Goal: Task Accomplishment & Management: Use online tool/utility

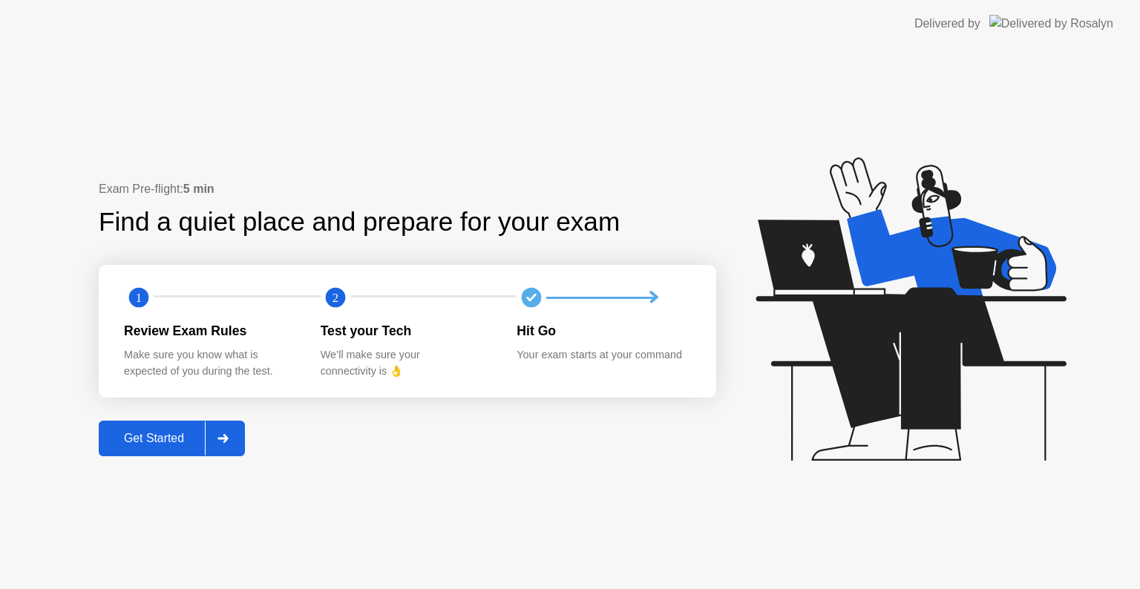
click at [143, 441] on div "Get Started" at bounding box center [154, 438] width 102 height 13
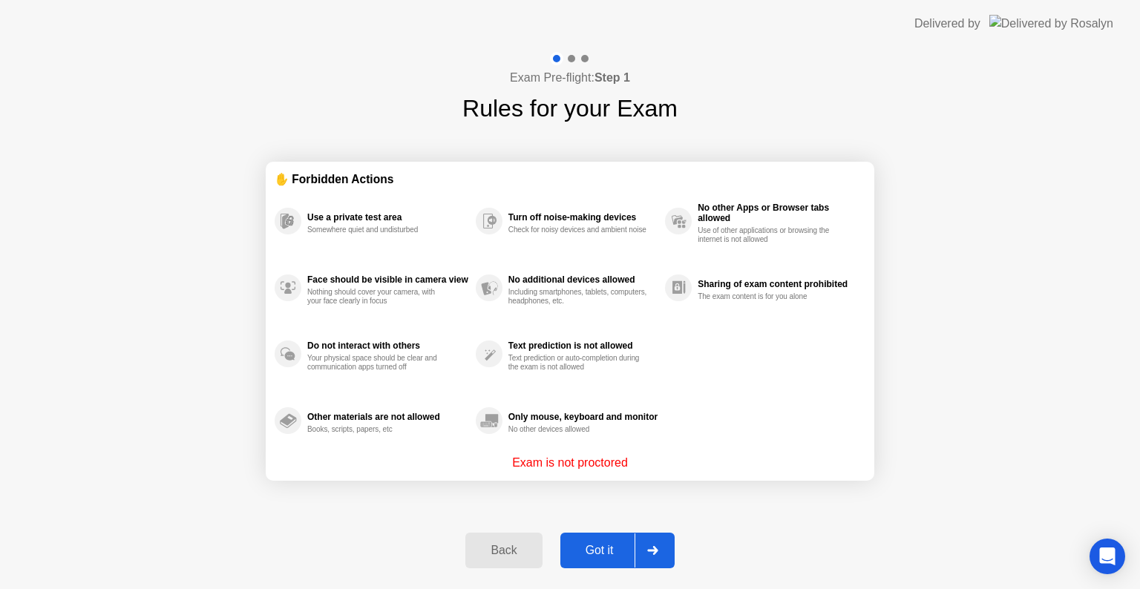
click at [585, 551] on div "Got it" at bounding box center [600, 550] width 70 height 13
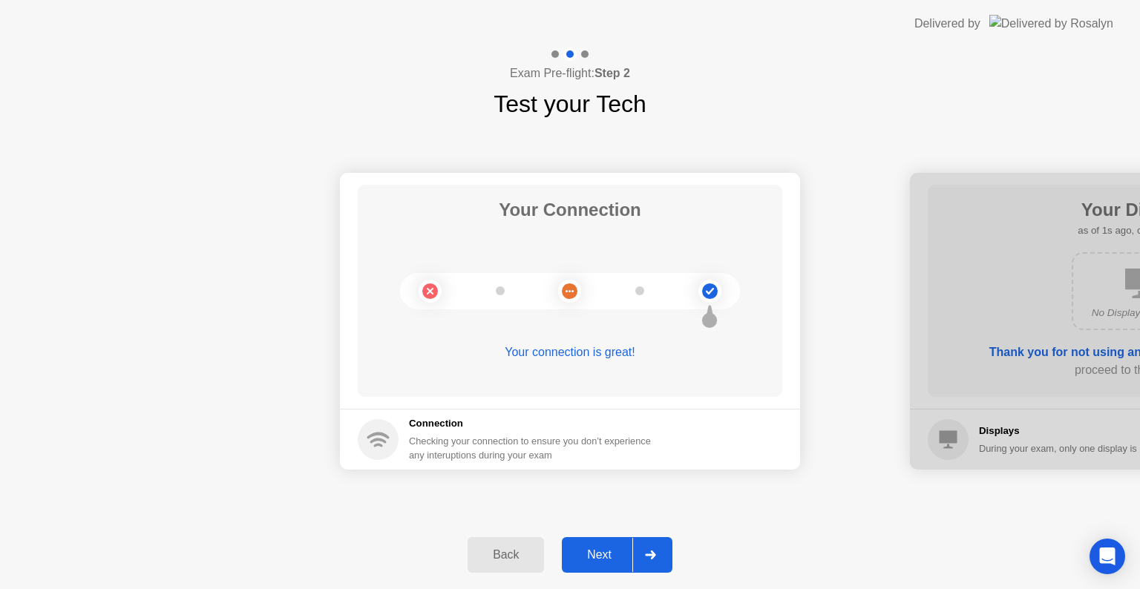
click at [605, 561] on div "Next" at bounding box center [599, 554] width 66 height 13
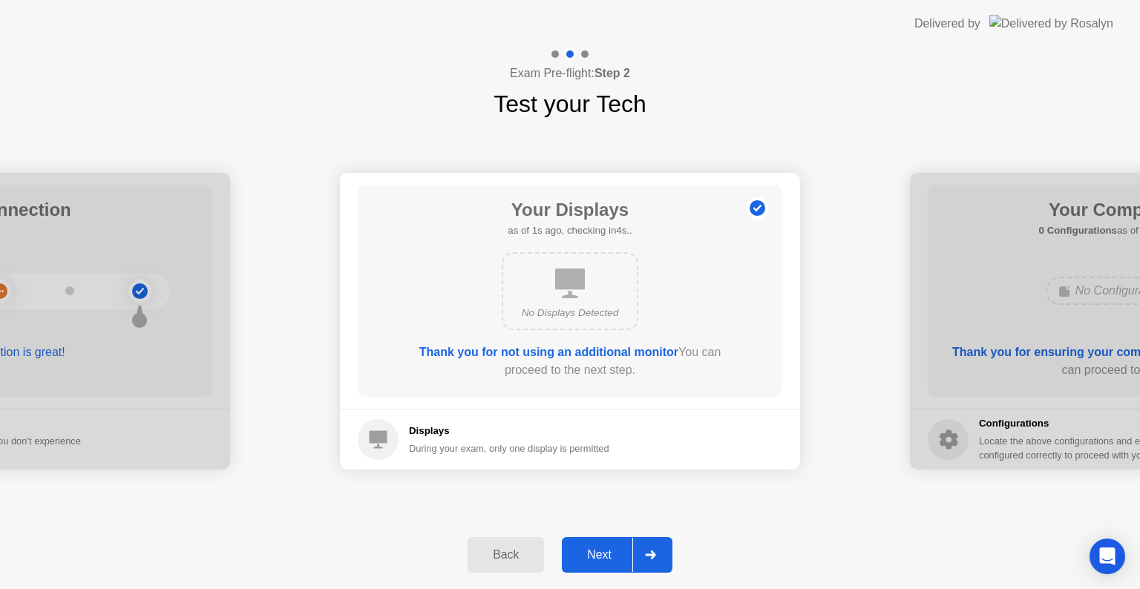
click at [599, 561] on div "Next" at bounding box center [599, 554] width 66 height 13
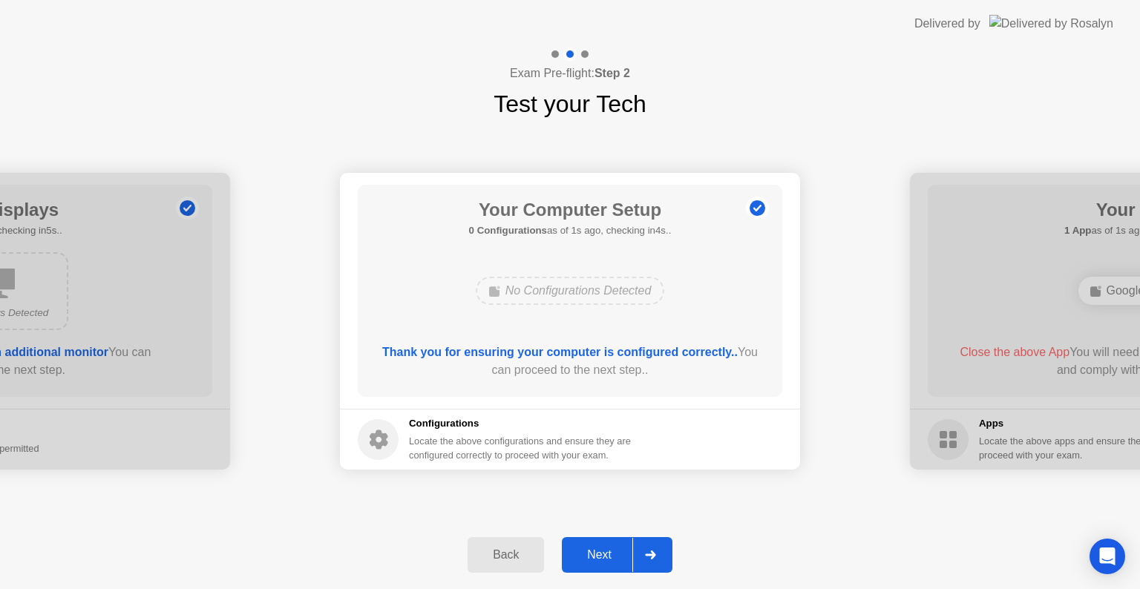
click at [596, 561] on div "Next" at bounding box center [599, 554] width 66 height 13
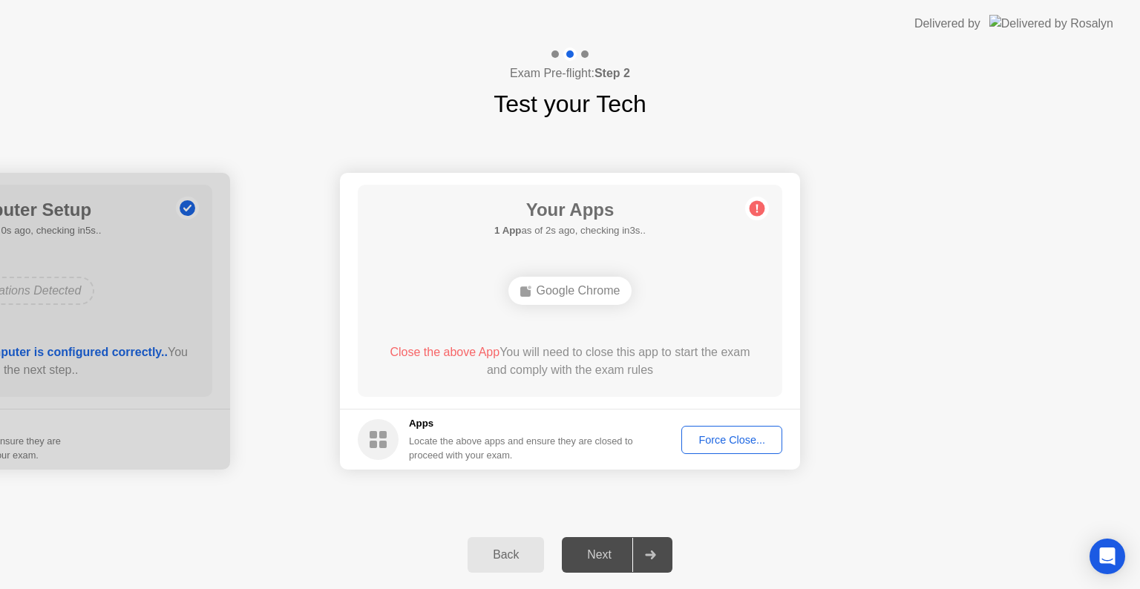
click at [585, 291] on div "Google Chrome" at bounding box center [570, 291] width 124 height 28
click at [715, 439] on div "Force Close..." at bounding box center [731, 440] width 91 height 12
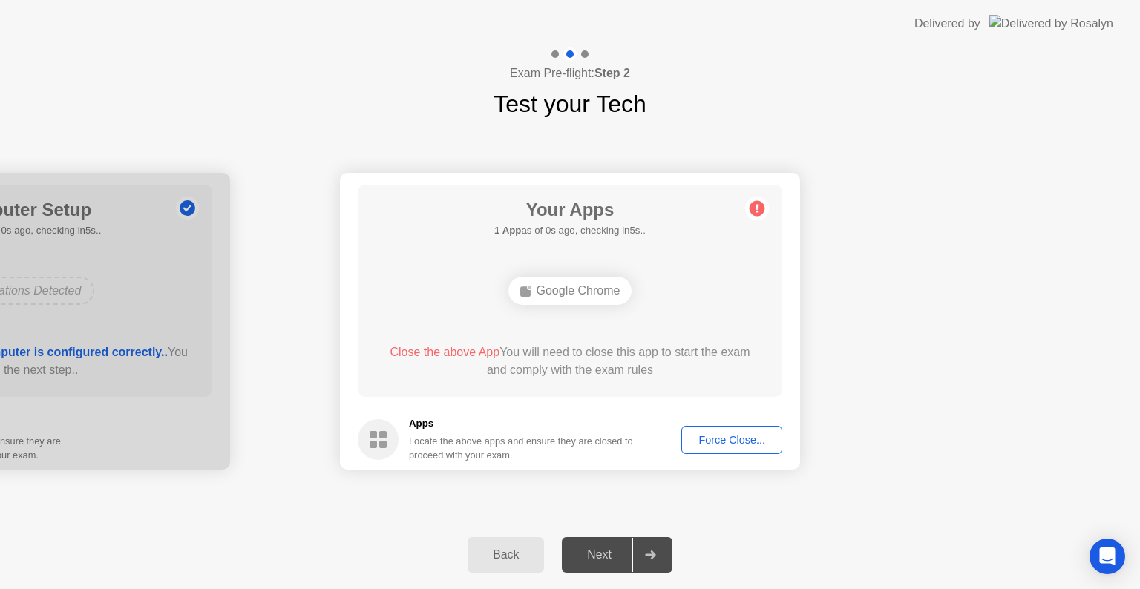
click at [745, 438] on div "Force Close..." at bounding box center [731, 440] width 91 height 12
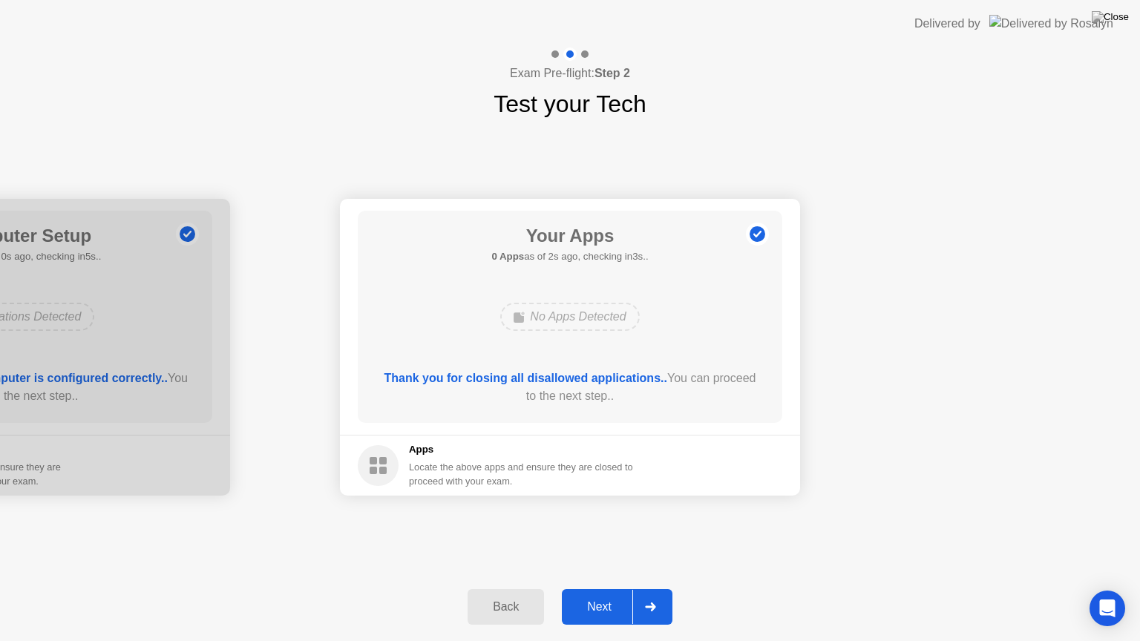
click at [594, 588] on div "Next" at bounding box center [599, 606] width 66 height 13
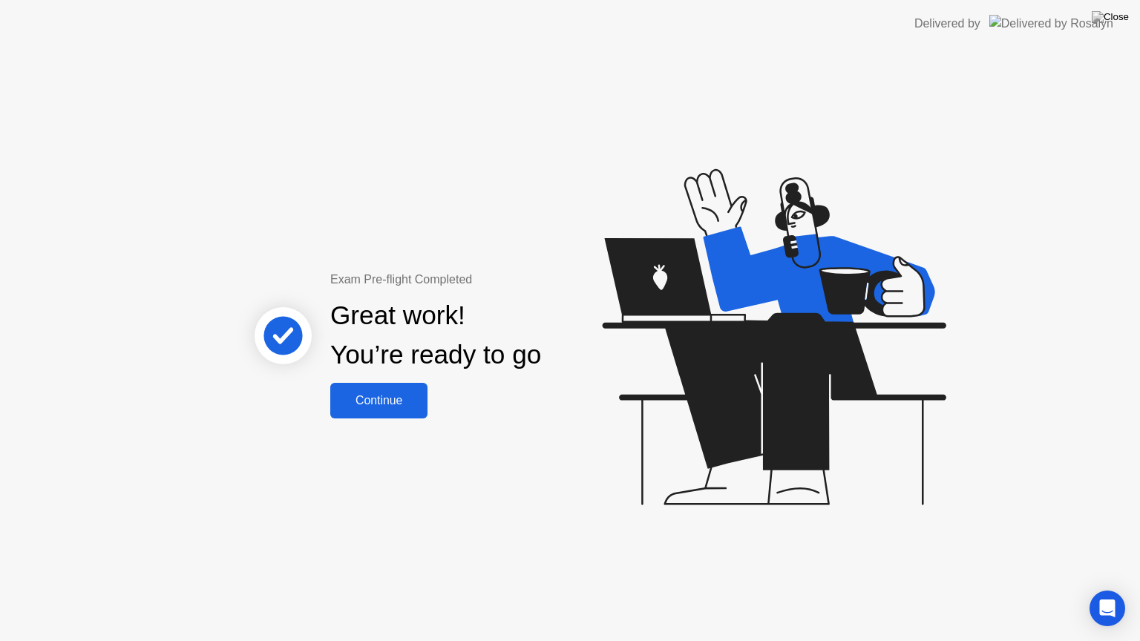
click at [343, 401] on div "Continue" at bounding box center [379, 400] width 88 height 13
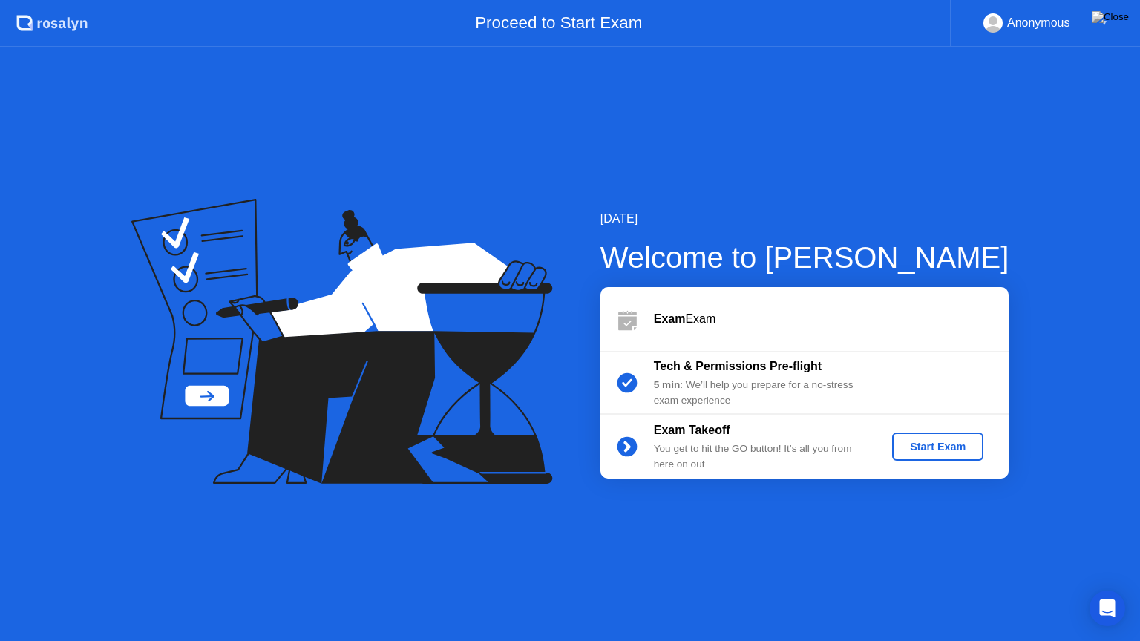
click at [954, 450] on div "Start Exam" at bounding box center [937, 447] width 79 height 12
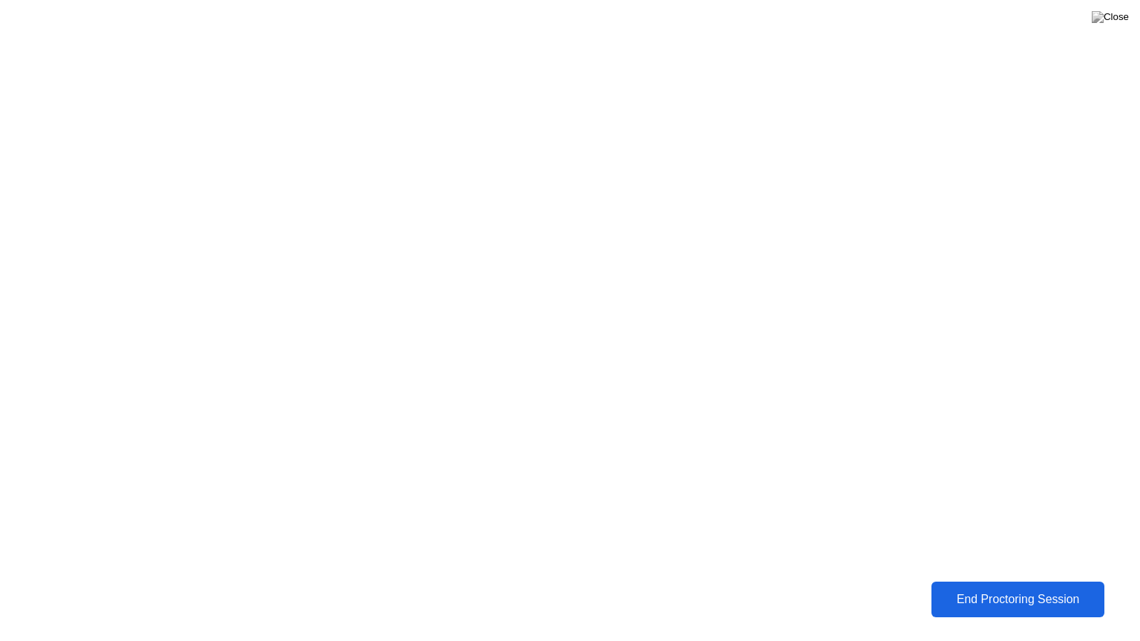
click at [1036, 588] on div "End Proctoring Session" at bounding box center [1018, 599] width 164 height 13
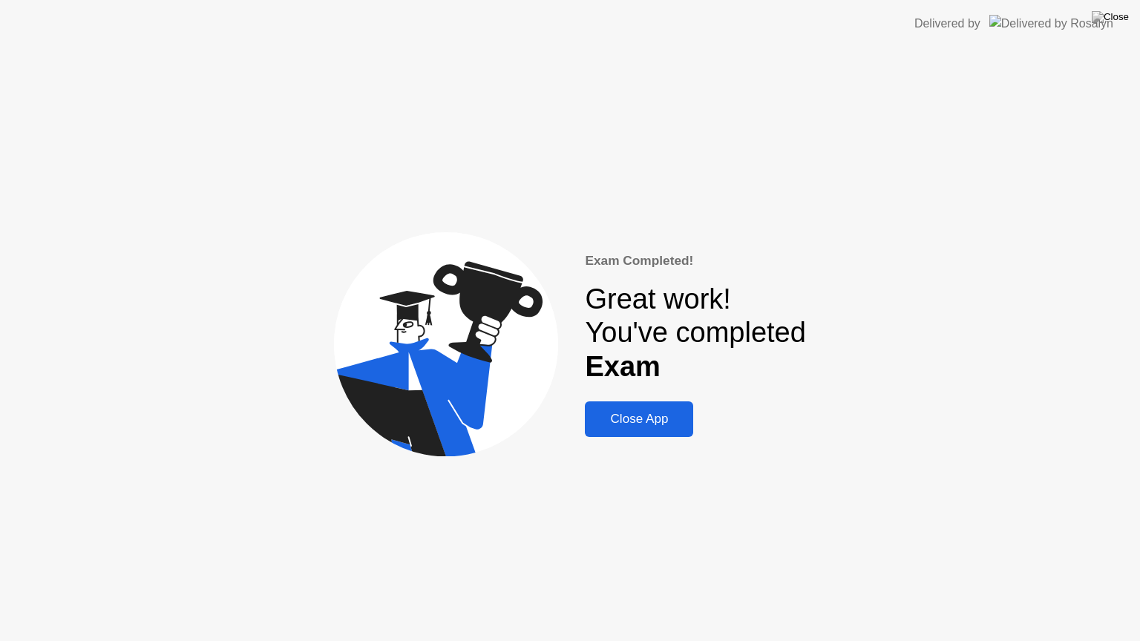
click at [660, 421] on div "Close App" at bounding box center [638, 419] width 99 height 15
